Goal: Task Accomplishment & Management: Manage account settings

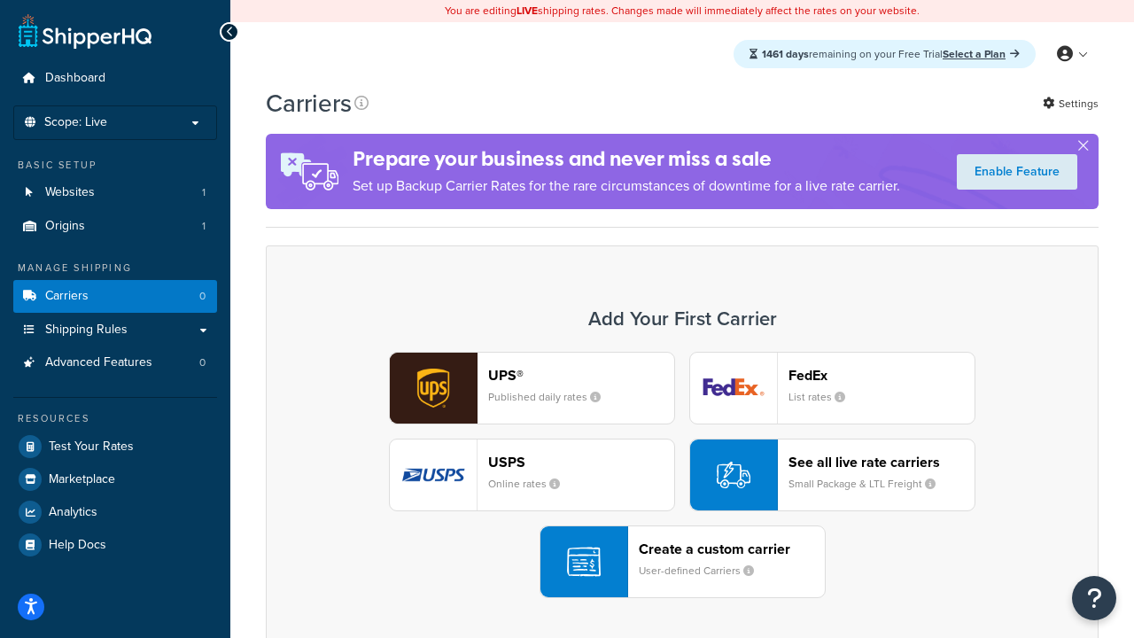
click at [682, 475] on div "UPS® Published daily rates FedEx List rates USPS Online rates See all live rate…" at bounding box center [681, 475] width 795 height 246
click at [881, 375] on header "FedEx" at bounding box center [881, 375] width 186 height 17
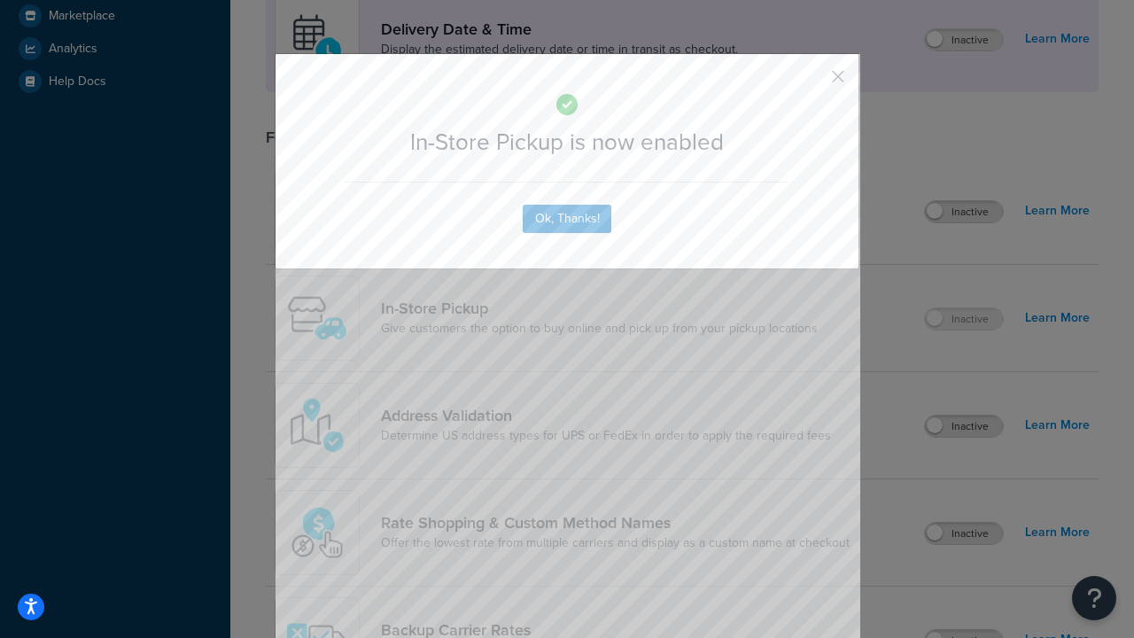
click at [811, 82] on button "button" at bounding box center [812, 83] width 4 height 4
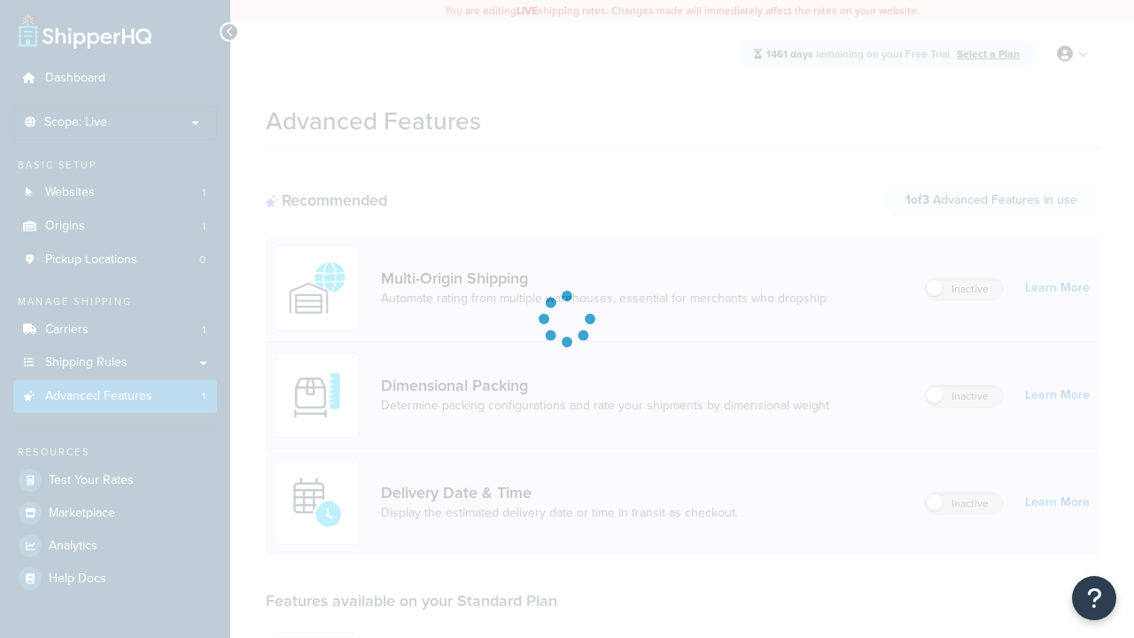
scroll to position [463, 0]
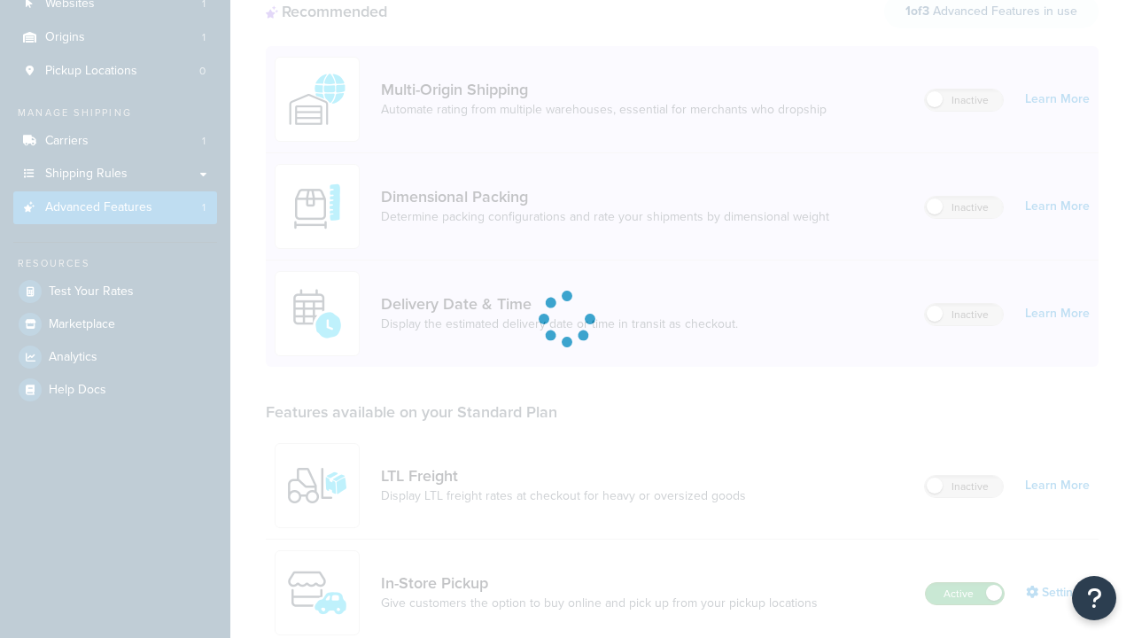
click at [965, 583] on label "Active" at bounding box center [965, 593] width 78 height 21
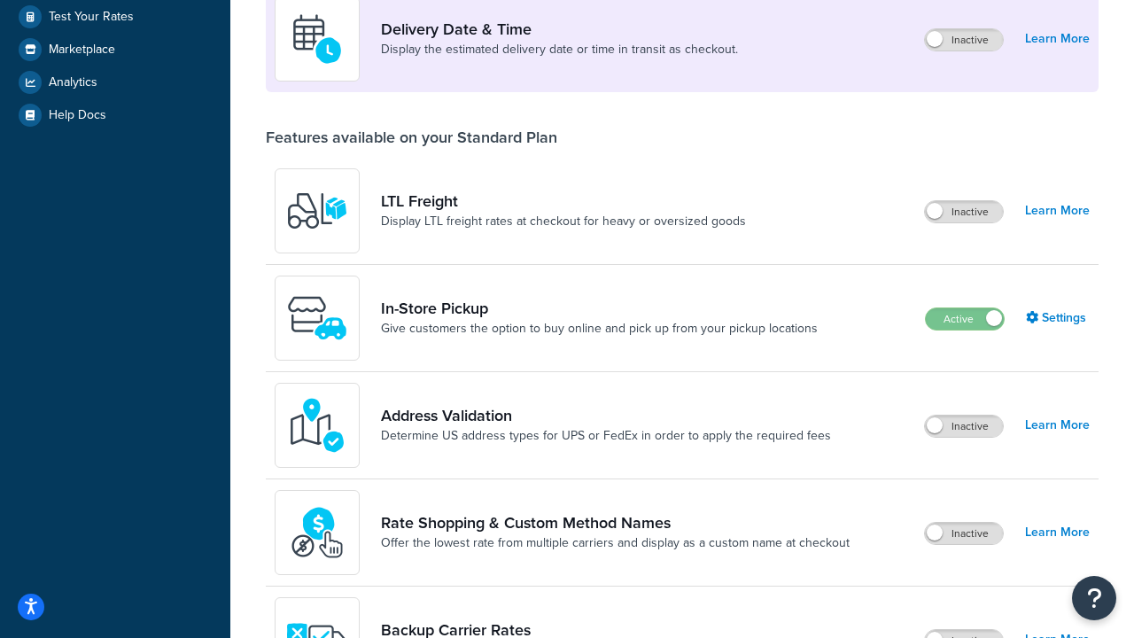
scroll to position [430, 0]
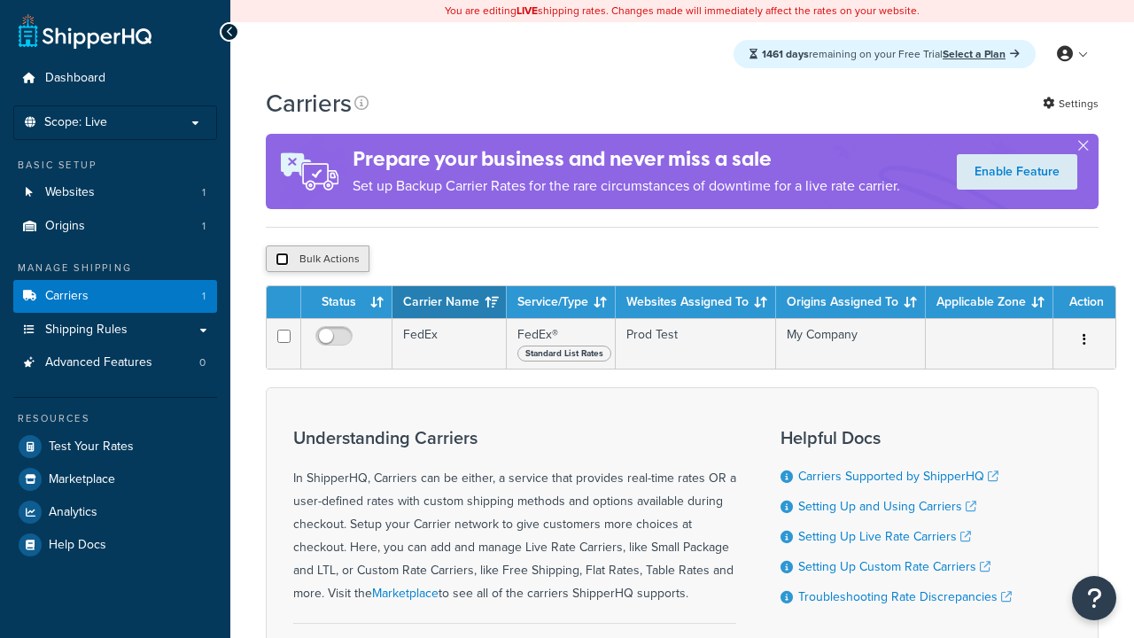
click at [282, 261] on input "checkbox" at bounding box center [281, 258] width 13 height 13
checkbox input "true"
click at [0, 0] on button "Delete" at bounding box center [0, 0] width 0 height 0
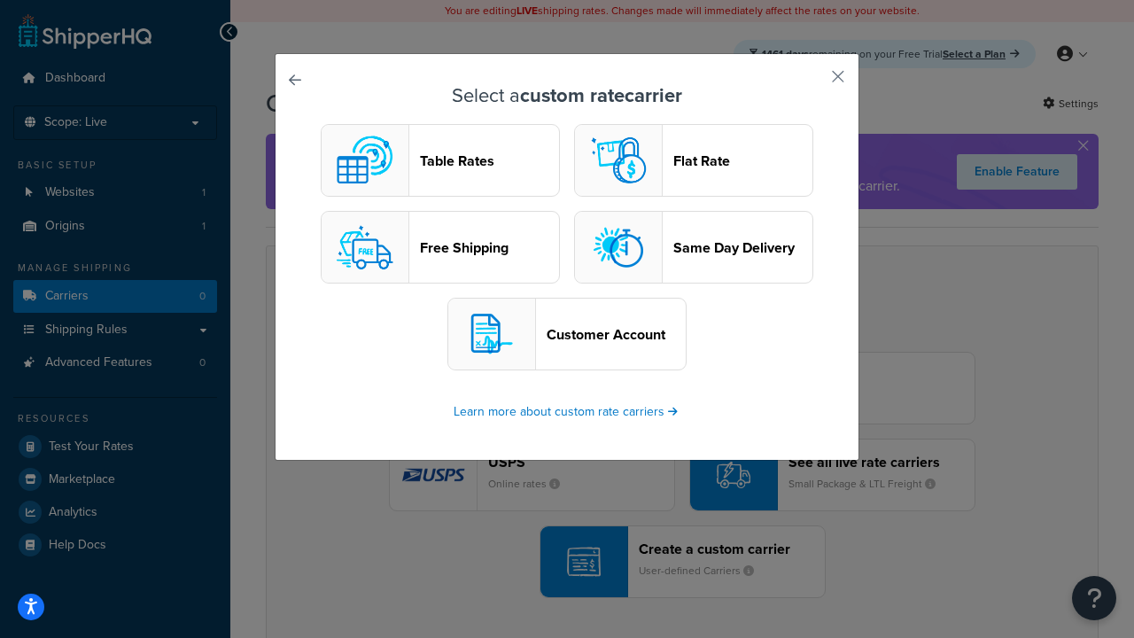
click at [440, 160] on header "Table Rates" at bounding box center [489, 160] width 139 height 17
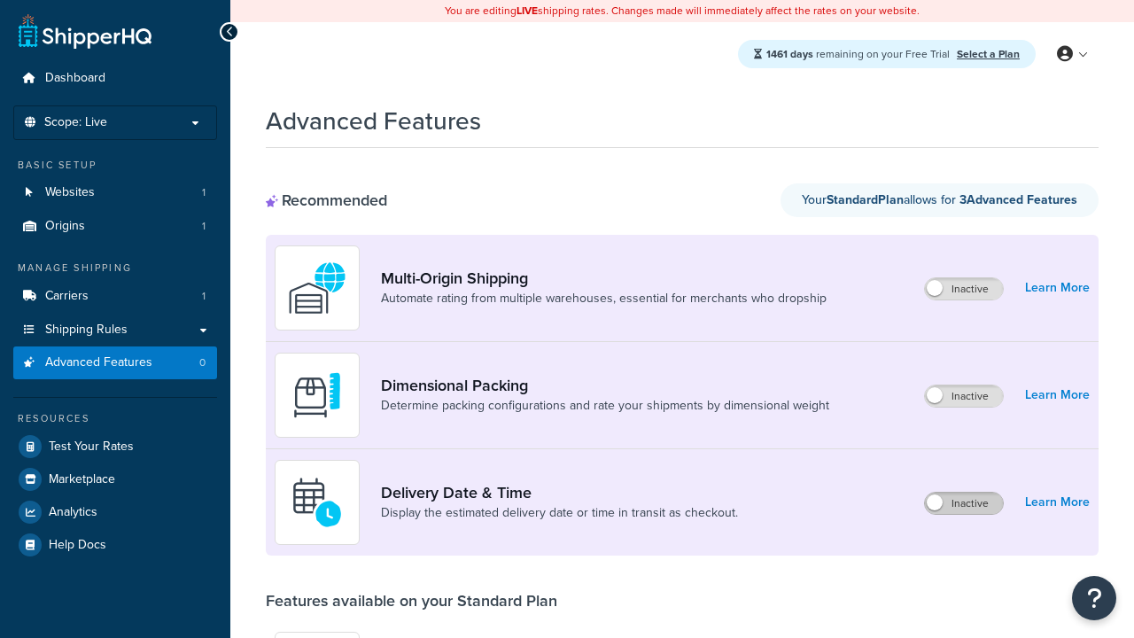
click at [964, 503] on label "Inactive" at bounding box center [964, 503] width 78 height 21
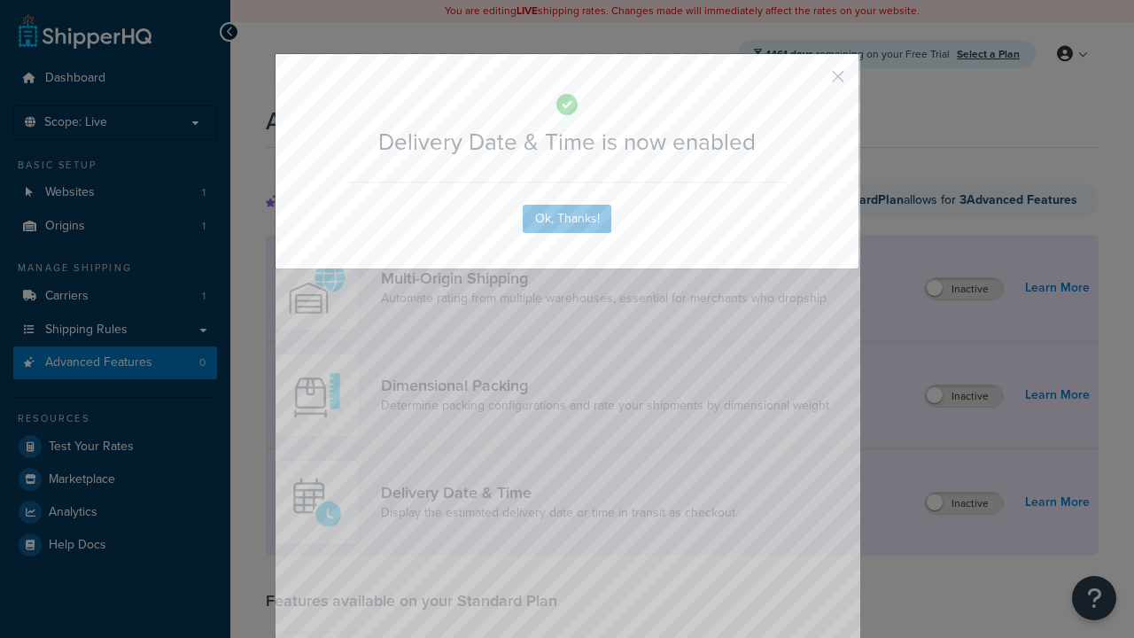
click at [811, 81] on button "button" at bounding box center [812, 83] width 4 height 4
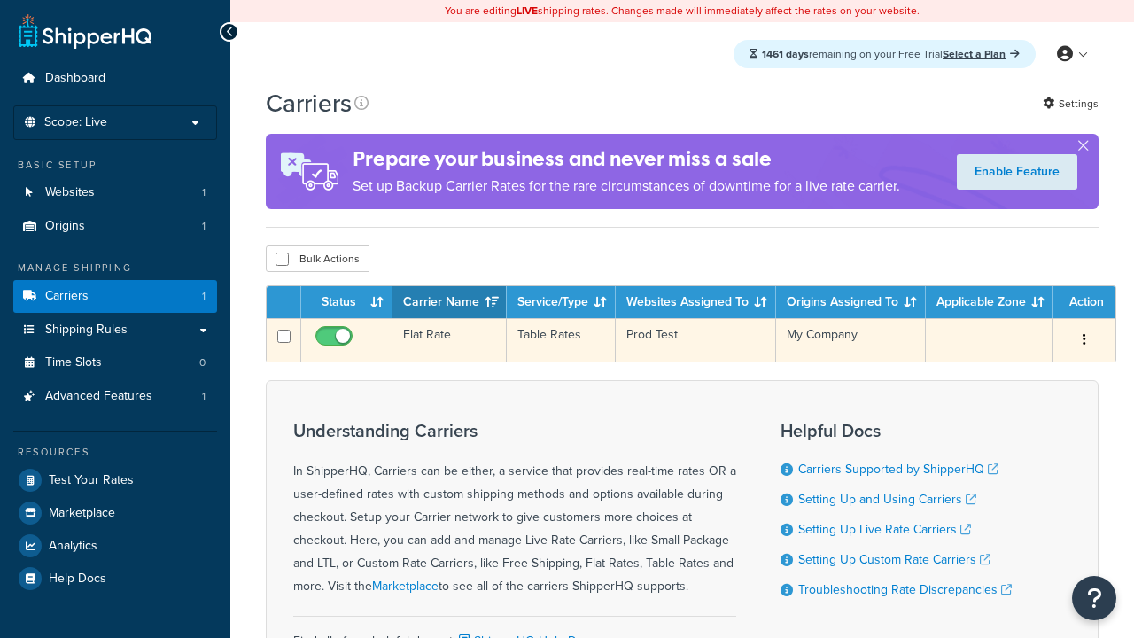
click at [449, 340] on td "Flat Rate" at bounding box center [449, 339] width 114 height 43
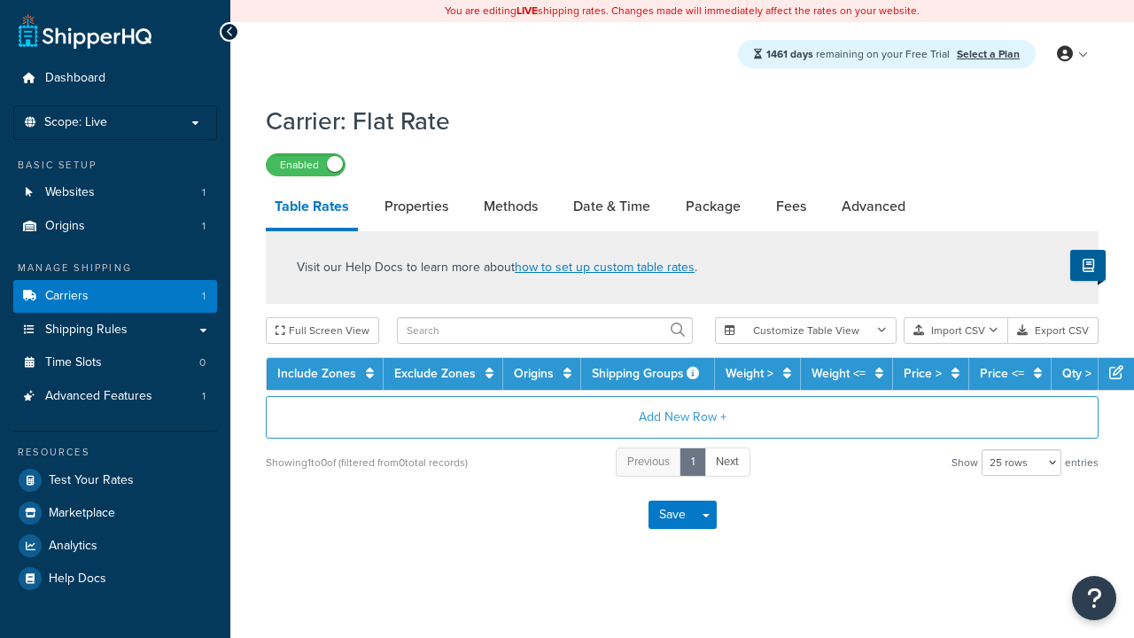
select select "25"
click at [611, 207] on link "Date & Time" at bounding box center [611, 206] width 95 height 43
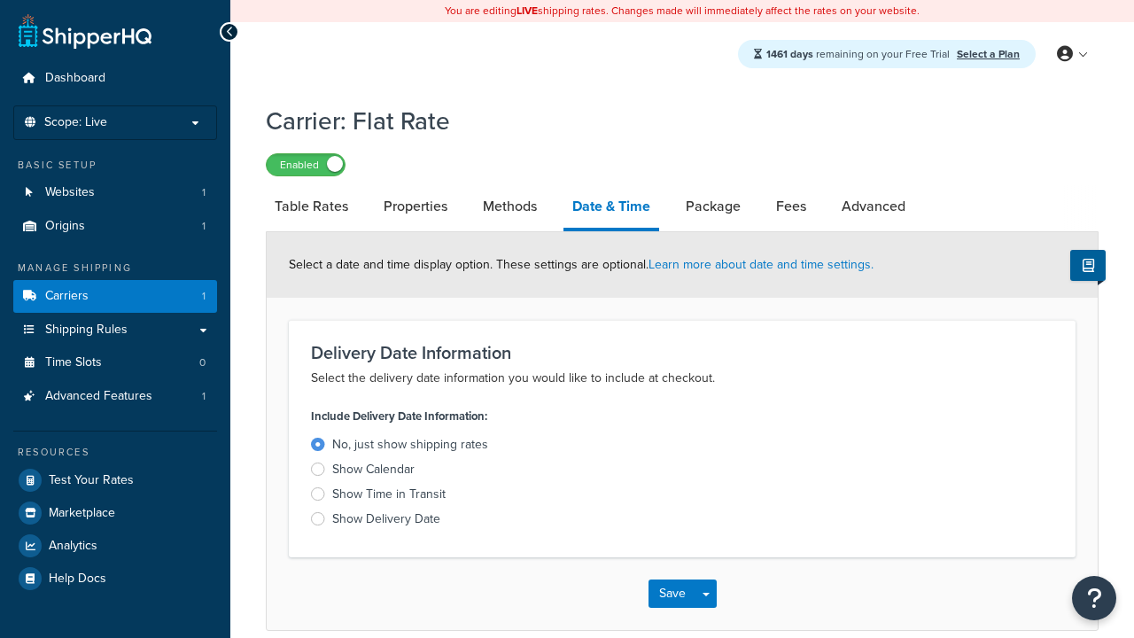
click at [389, 497] on div "Show Time in Transit" at bounding box center [388, 494] width 113 height 18
click at [0, 0] on input "Show Time in Transit" at bounding box center [0, 0] width 0 height 0
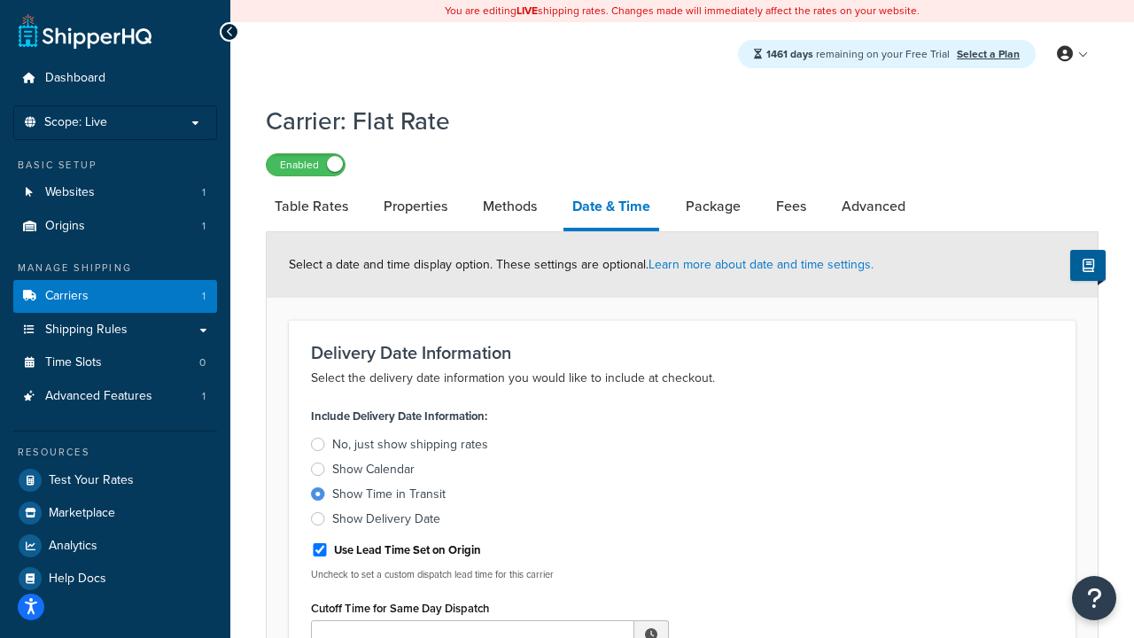
click at [389, 497] on div "Show Time in Transit" at bounding box center [388, 494] width 113 height 18
click at [0, 0] on input "Show Time in Transit" at bounding box center [0, 0] width 0 height 0
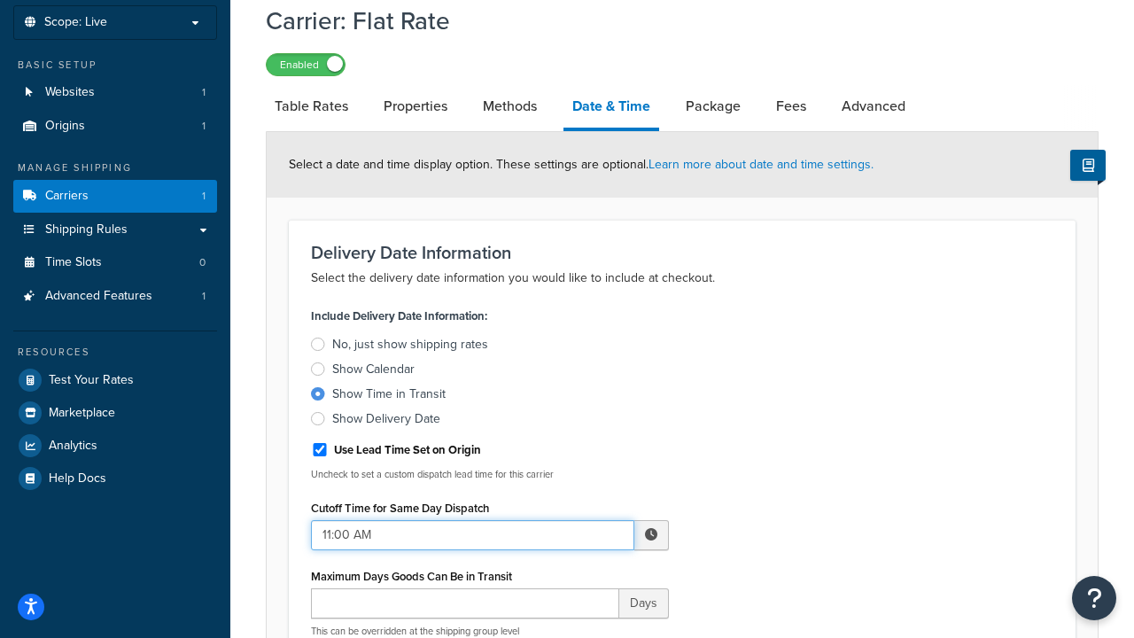
type input "11:00 AM"
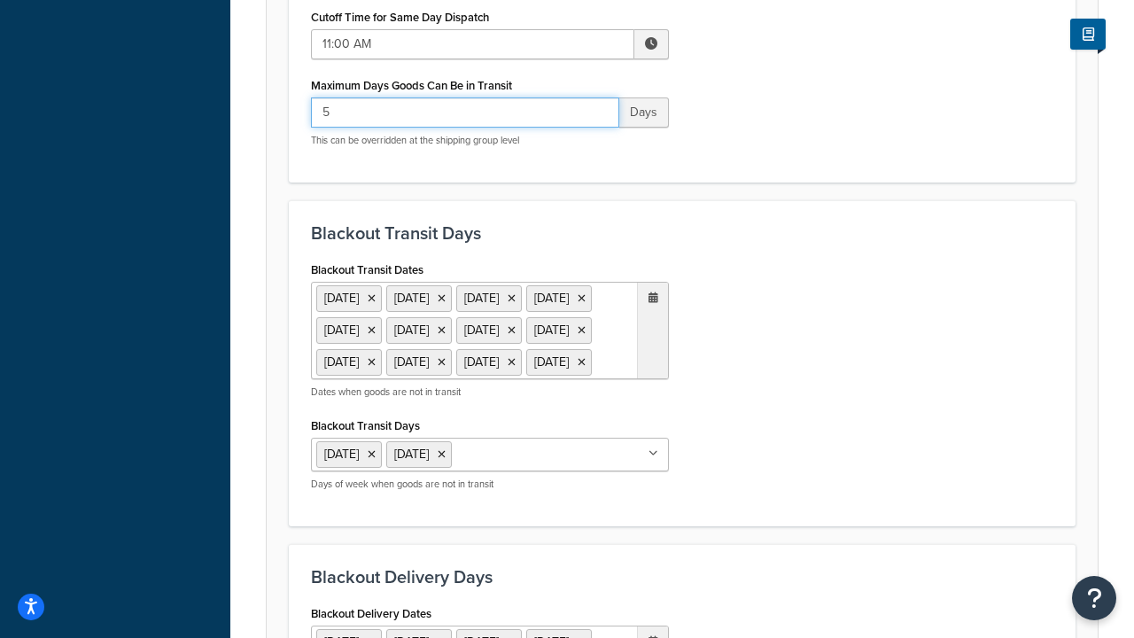
type input "5"
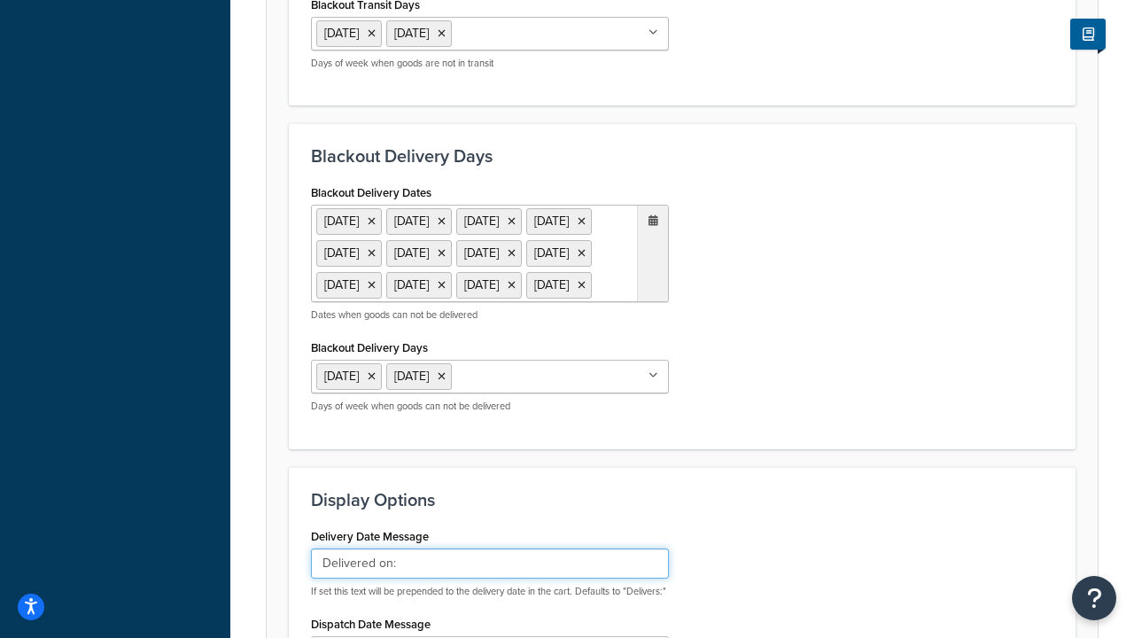
type input "Delivered on:"
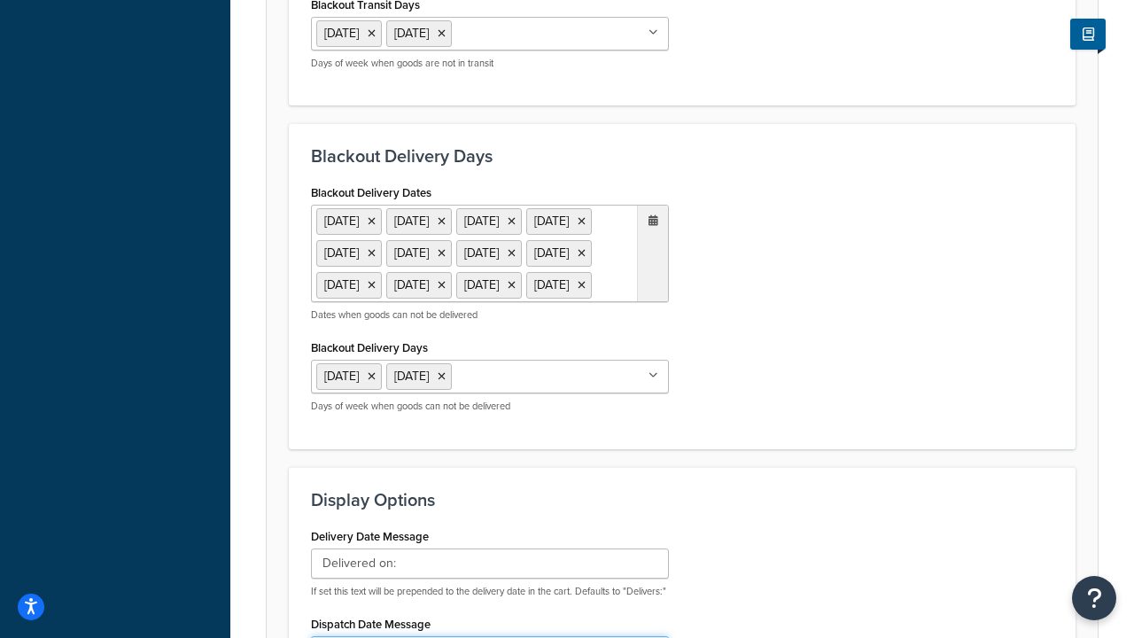
type input "Default Dispatch Message"
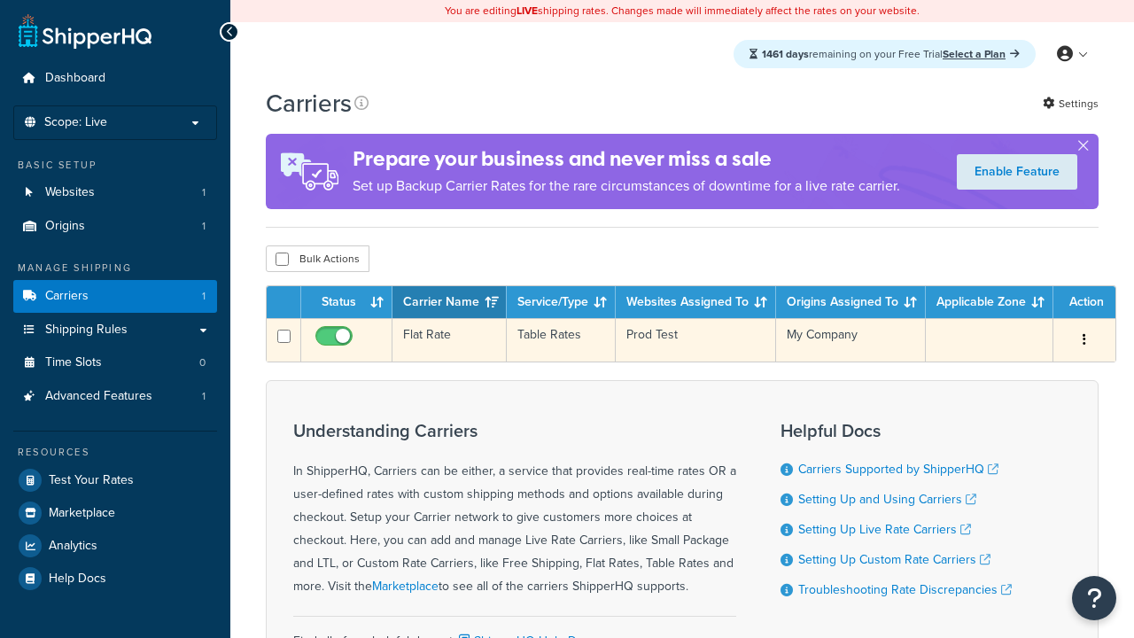
click at [449, 342] on td "Flat Rate" at bounding box center [449, 339] width 114 height 43
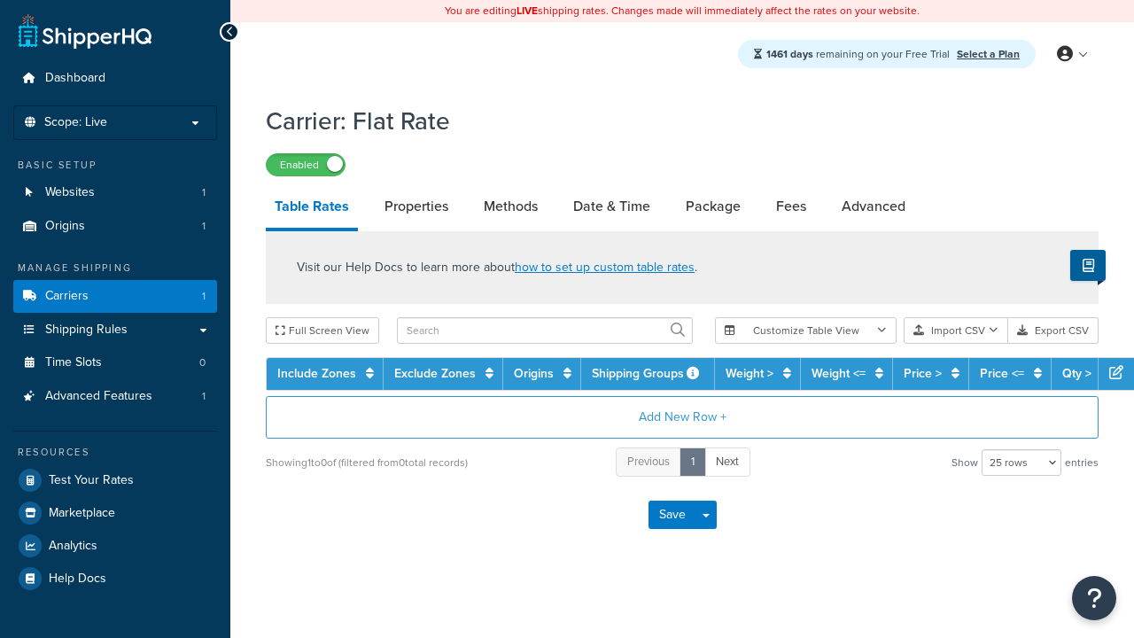
select select "25"
click at [611, 207] on link "Date & Time" at bounding box center [611, 206] width 95 height 43
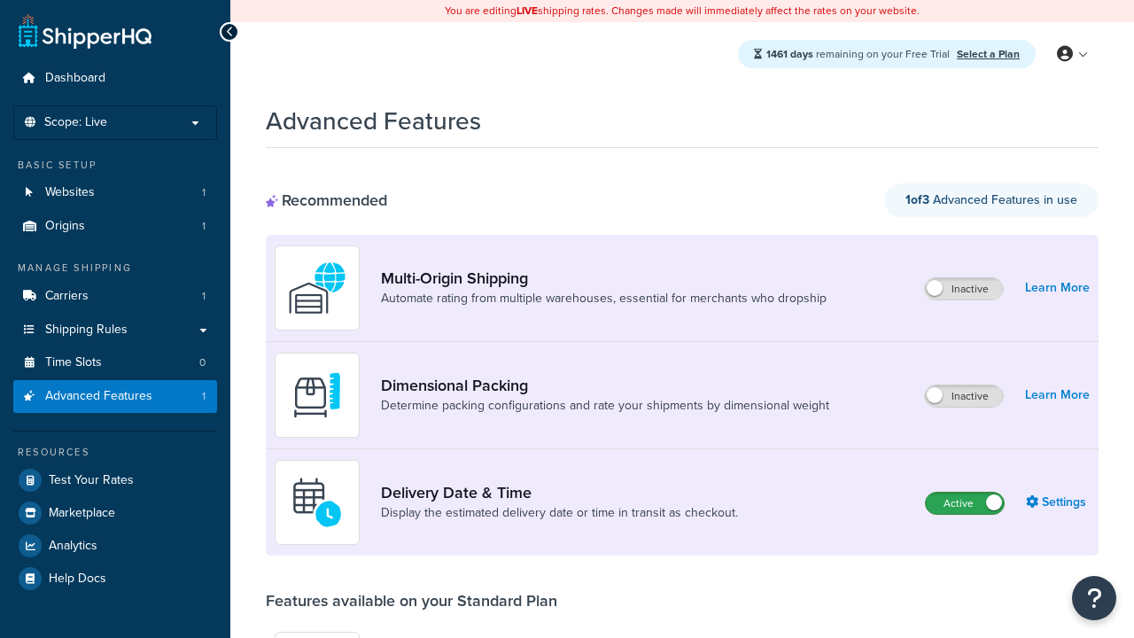
click at [965, 503] on label "Active" at bounding box center [965, 503] width 78 height 21
